Goal: Transaction & Acquisition: Purchase product/service

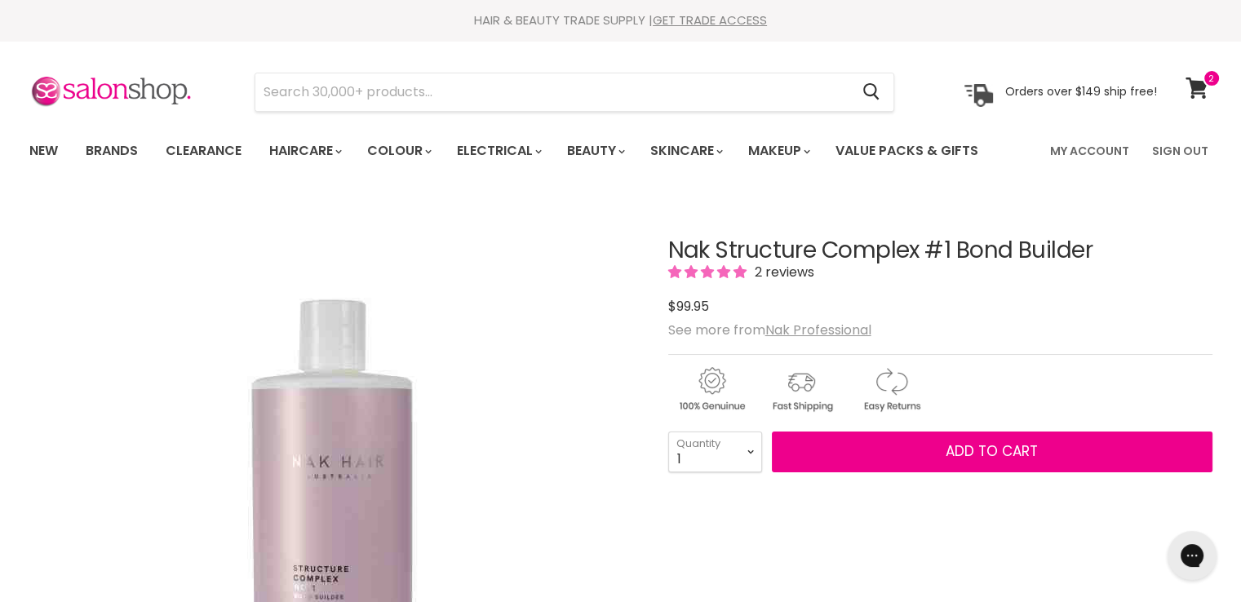
type input "Agadir Hair Shield 450 Plus Spray Treatment"
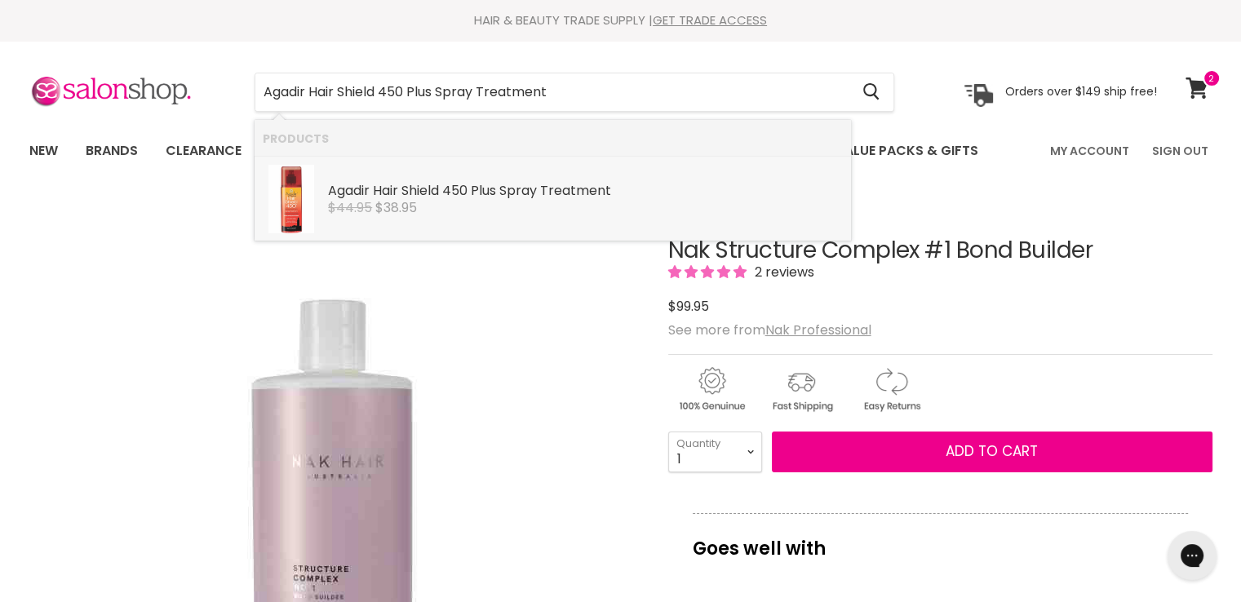
click at [483, 188] on b "Plus" at bounding box center [483, 190] width 25 height 19
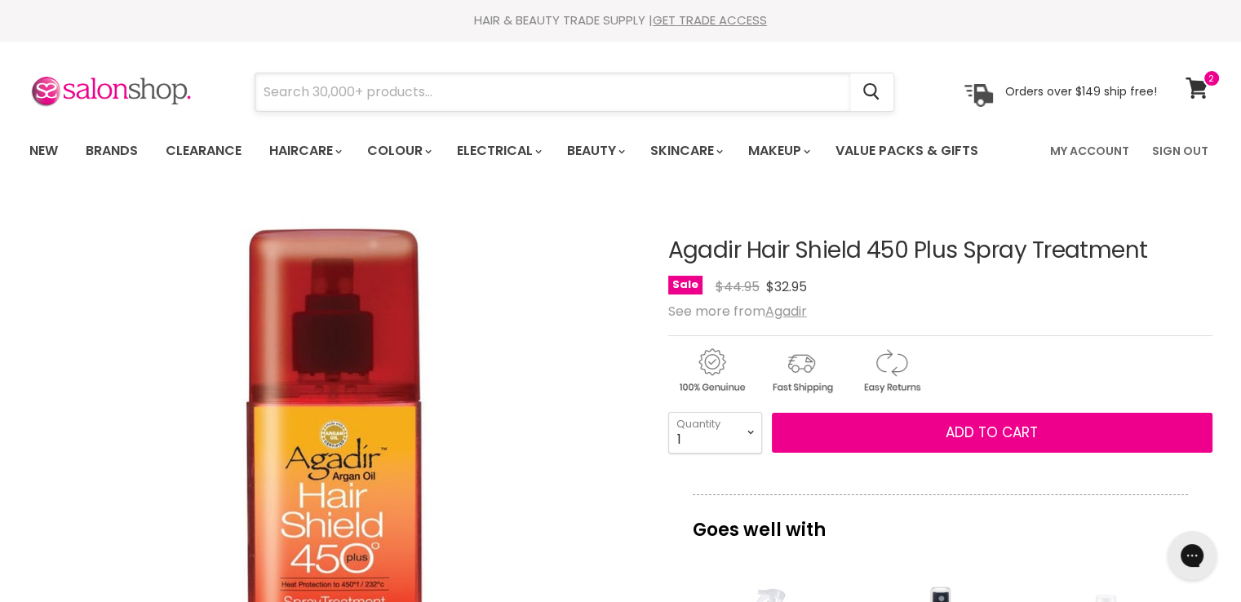
click at [433, 97] on input "Search" at bounding box center [552, 92] width 595 height 38
paste input "Davroe Moisture"
type input "Davroe Moisture"
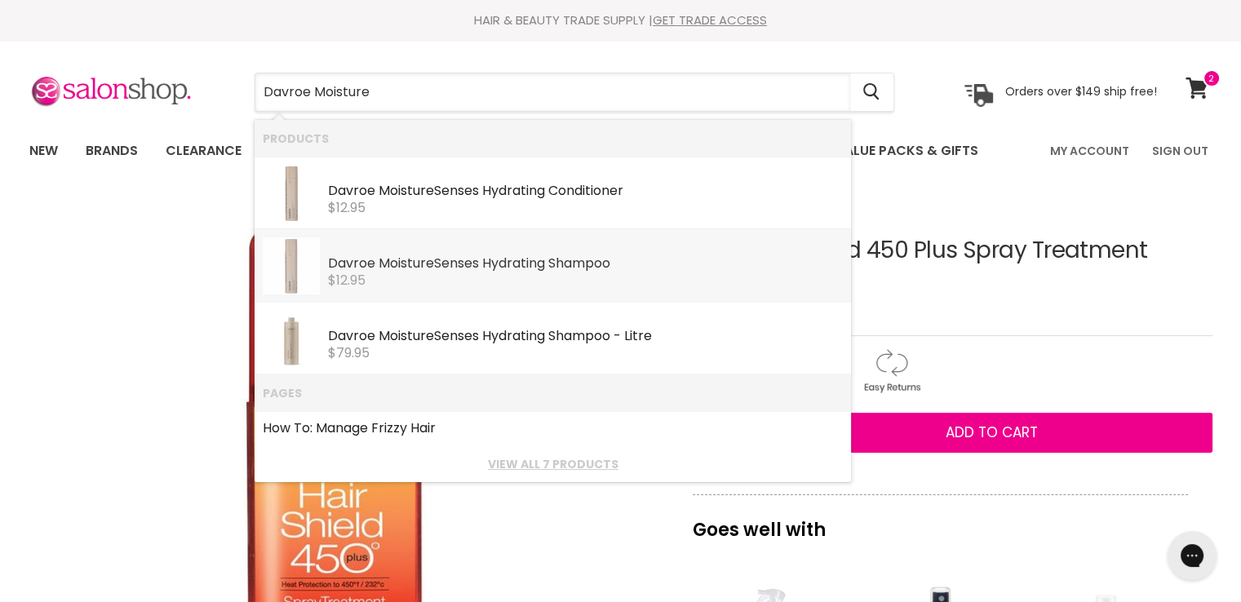
click at [532, 264] on div "Davroe Moisture Senses Hydrating Shampoo" at bounding box center [585, 264] width 515 height 17
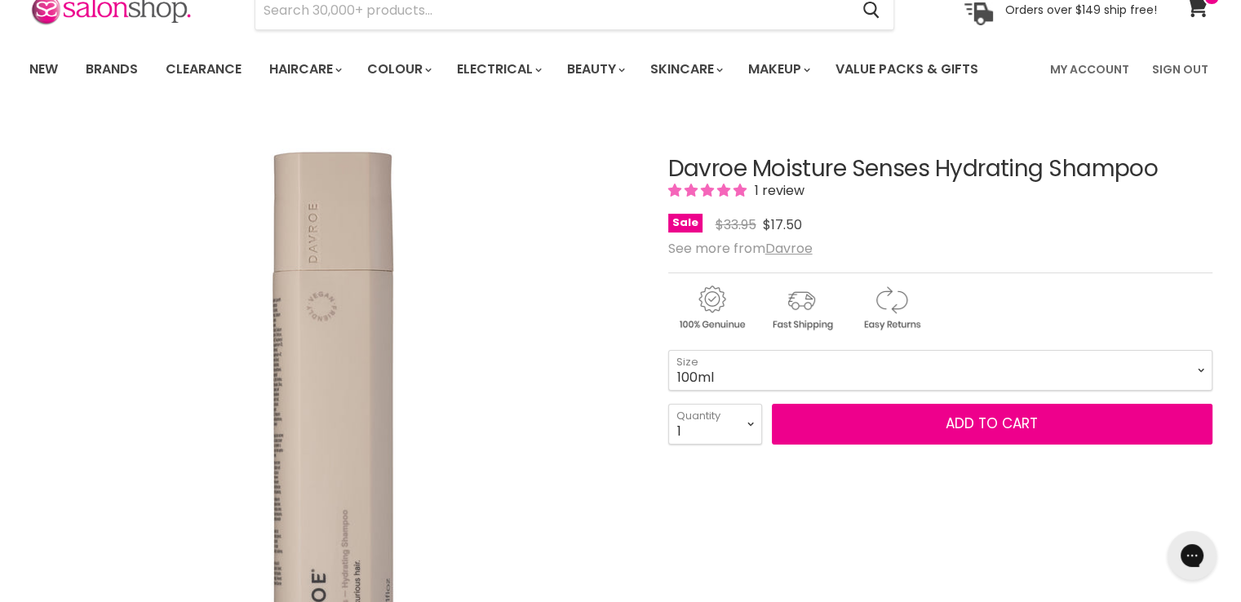
click at [668, 350] on select "325ml 100ml" at bounding box center [940, 370] width 544 height 41
select select "100ml"
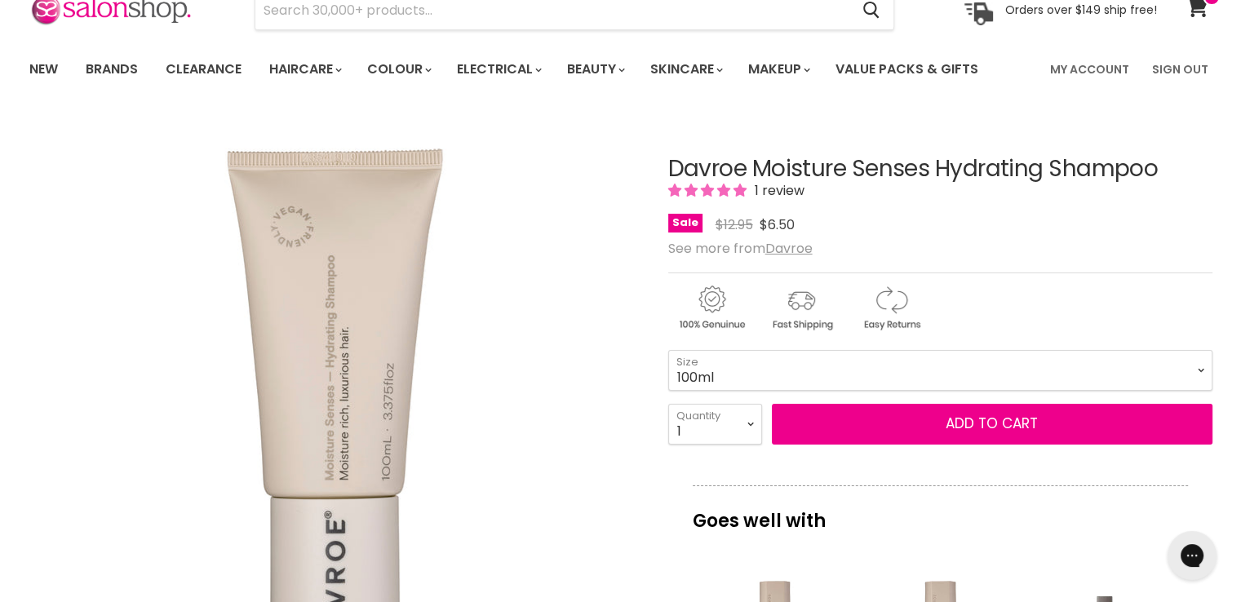
click at [754, 376] on select "325ml 100ml" at bounding box center [940, 370] width 544 height 41
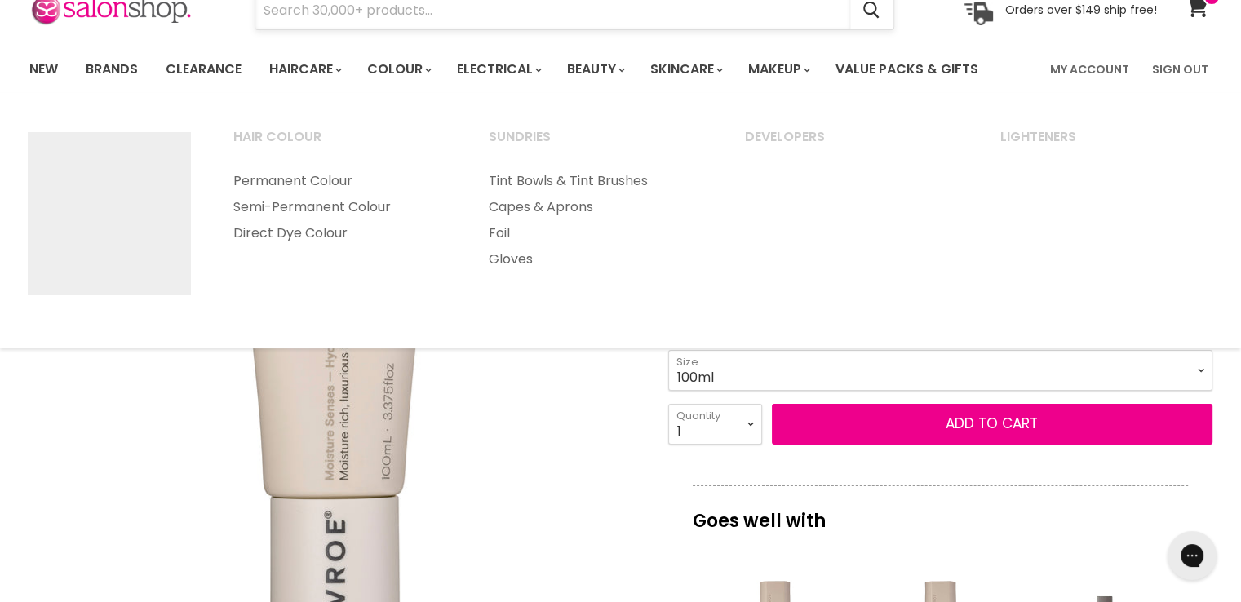
click at [349, 2] on input "Search" at bounding box center [552, 11] width 595 height 38
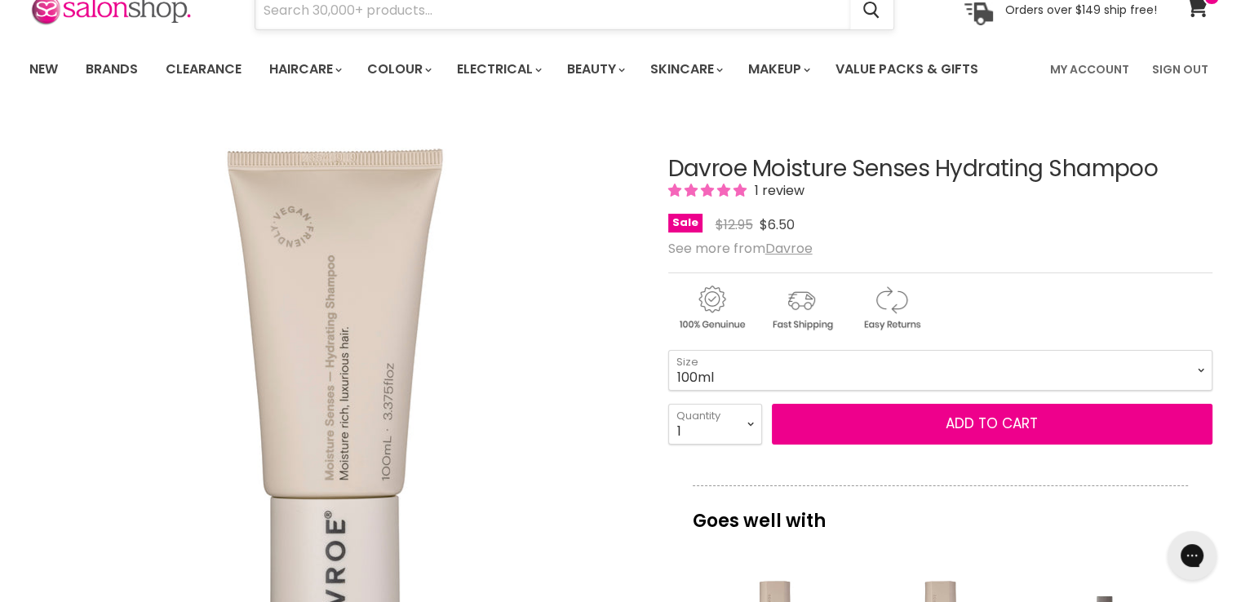
paste input "Davroe Moisture"
type input "Davroe Moisture"
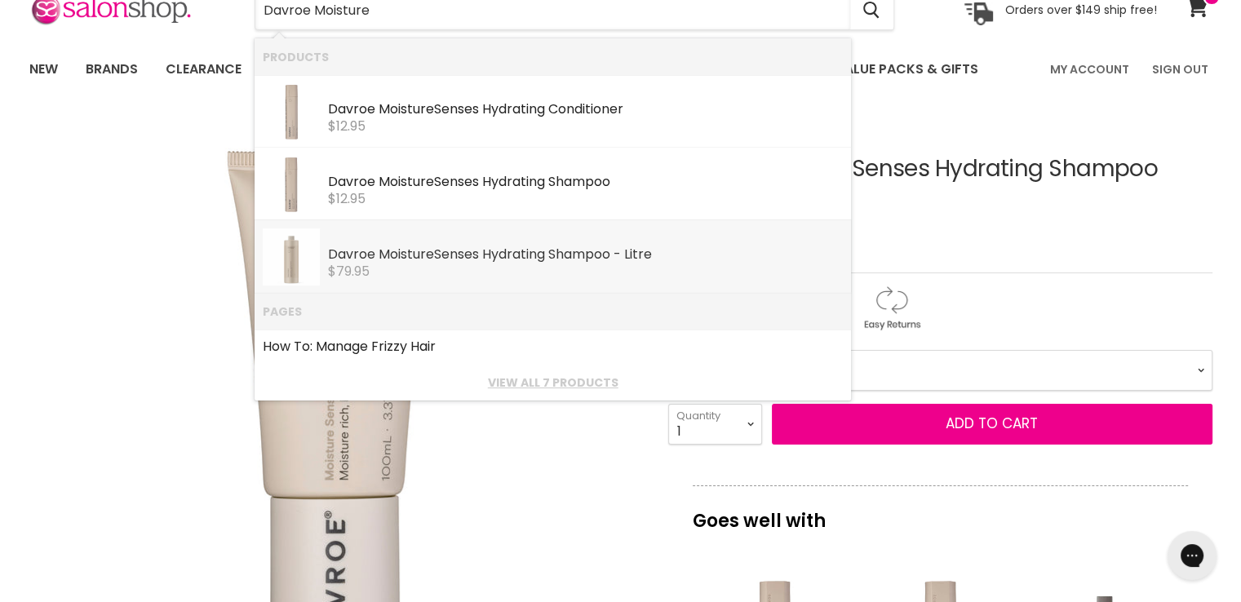
click at [408, 259] on b "Moisture" at bounding box center [407, 254] width 56 height 19
